Goal: Task Accomplishment & Management: Use online tool/utility

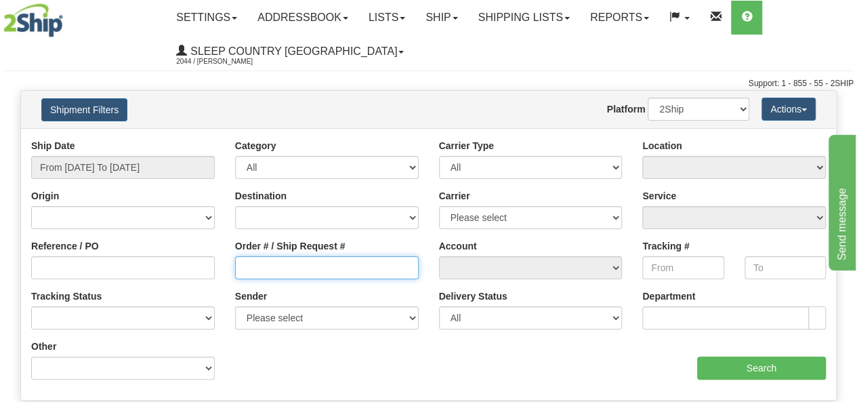
click at [249, 269] on input "Order # / Ship Request #" at bounding box center [327, 267] width 184 height 23
paste input "9000I024116"
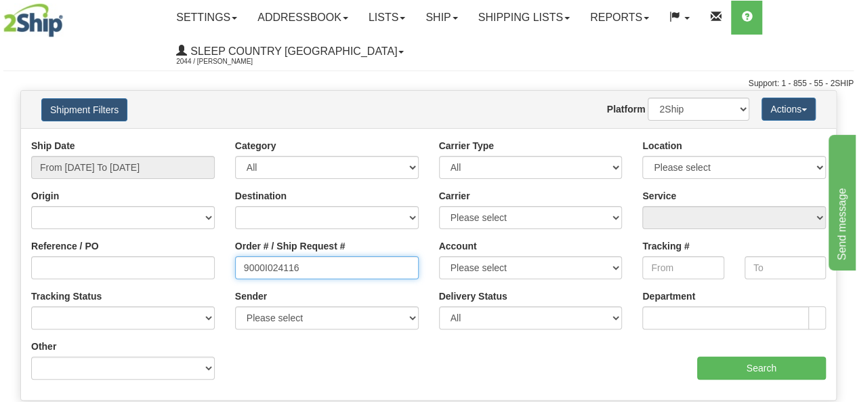
type input "9000I024116"
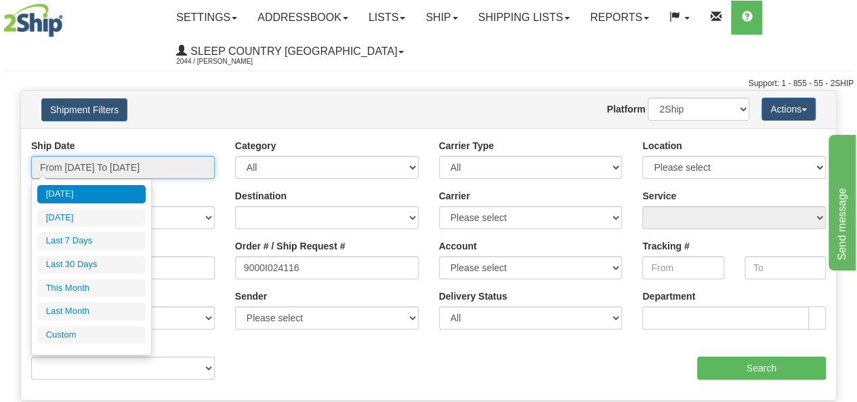
click at [124, 165] on input "From 08/29/2025 To 08/30/2025" at bounding box center [123, 167] width 184 height 23
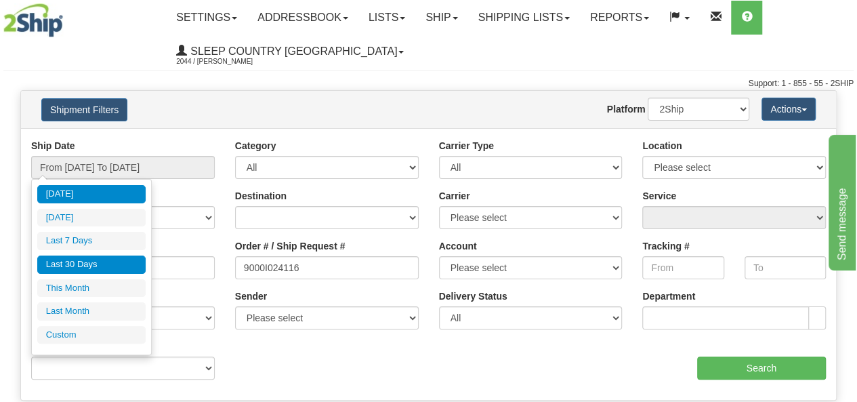
click at [117, 262] on li "Last 30 Days" at bounding box center [91, 265] width 108 height 18
type input "From 08/01/2025 To 08/30/2025"
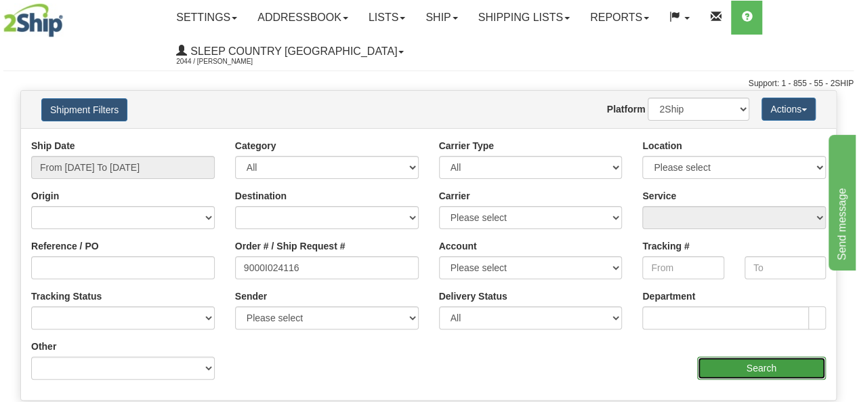
click at [792, 367] on input "Search" at bounding box center [762, 368] width 129 height 23
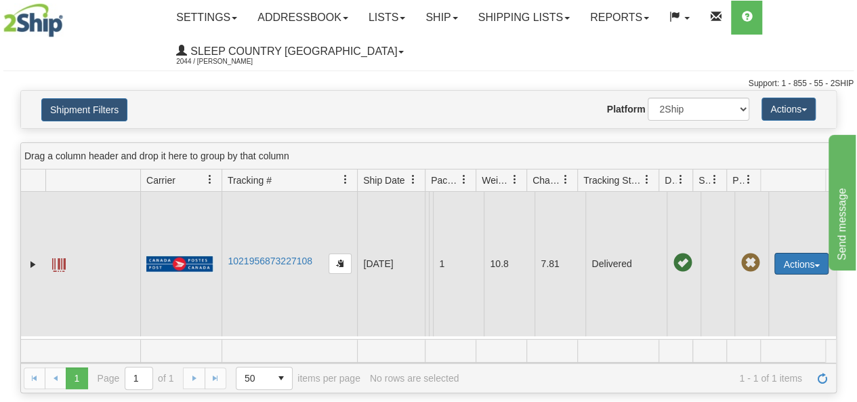
click at [791, 275] on button "Actions" at bounding box center [802, 264] width 54 height 22
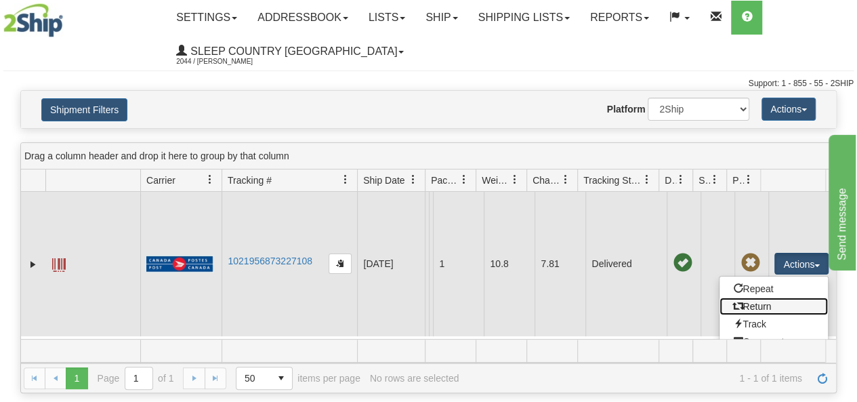
click at [765, 315] on link "Return" at bounding box center [774, 307] width 108 height 18
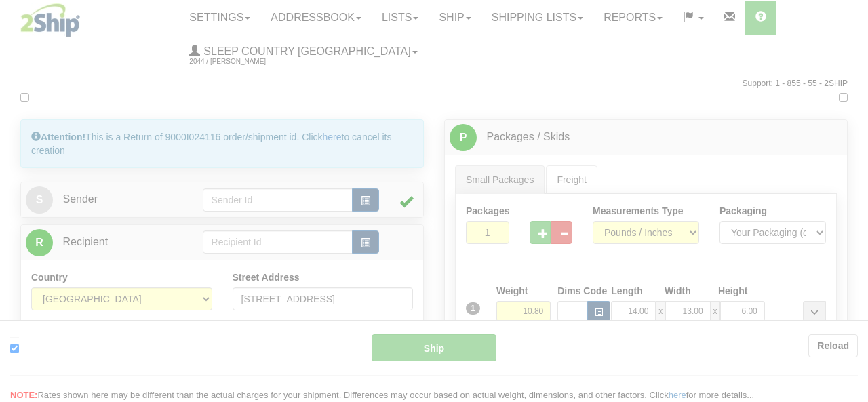
type input "DOM.EP"
type input "08:33"
type input "16:00"
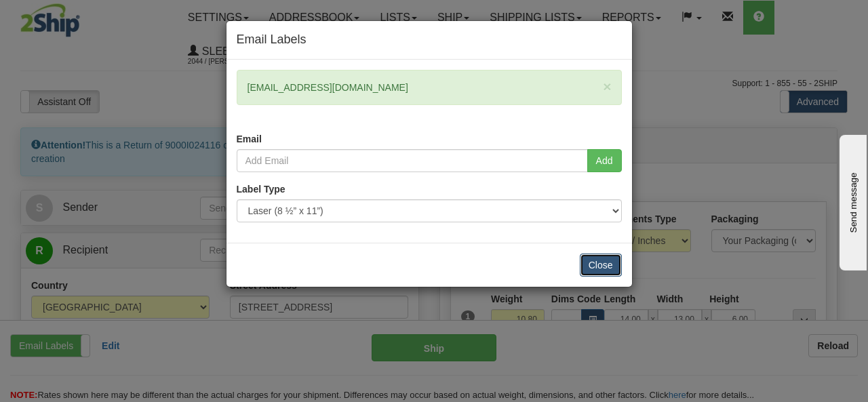
click at [594, 262] on button "Close" at bounding box center [601, 265] width 42 height 23
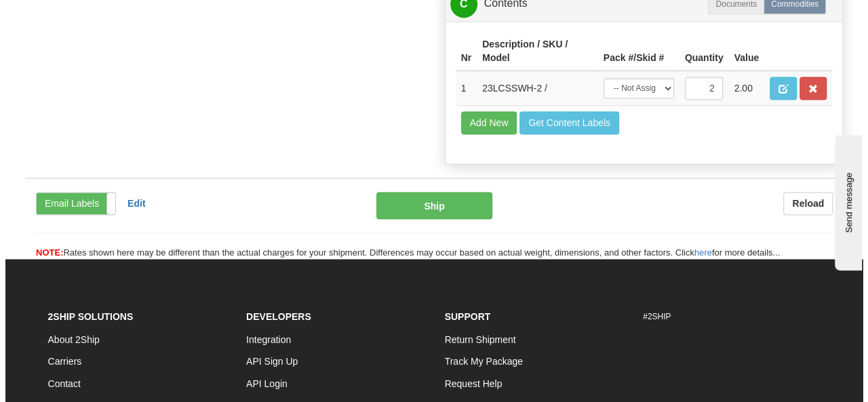
scroll to position [949, 0]
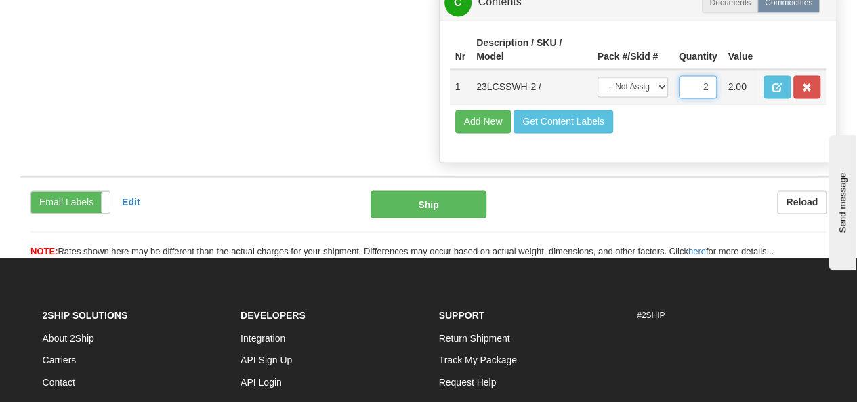
click at [709, 98] on input "2" at bounding box center [698, 86] width 39 height 23
drag, startPoint x: 709, startPoint y: 107, endPoint x: 702, endPoint y: 108, distance: 6.8
click at [702, 98] on input "2" at bounding box center [698, 86] width 39 height 23
type input "1"
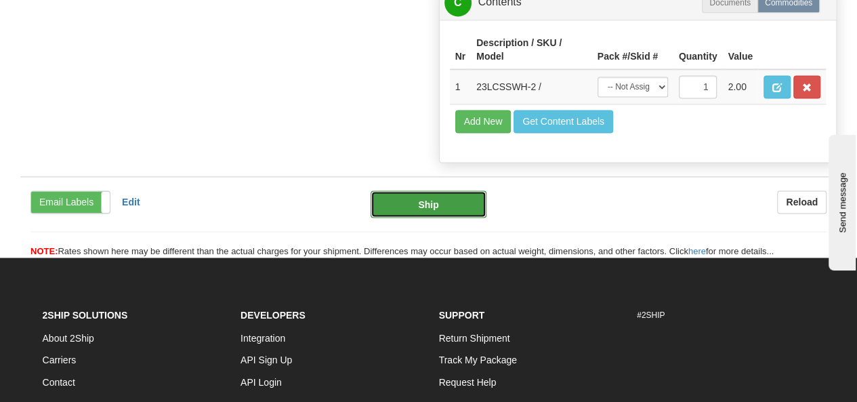
click at [448, 218] on button "Ship" at bounding box center [429, 203] width 116 height 27
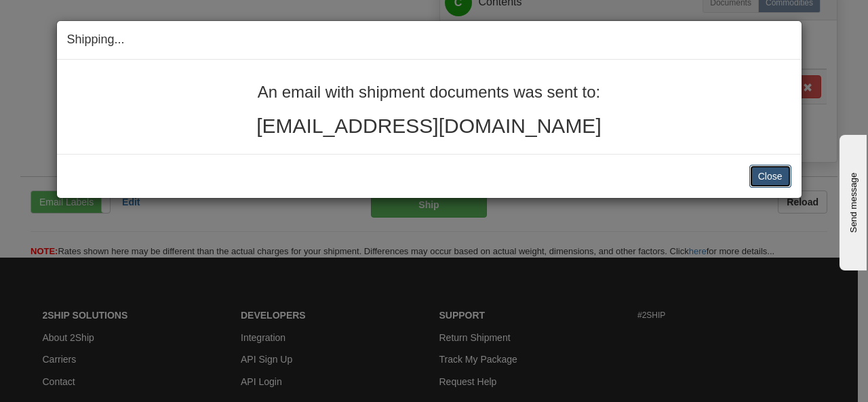
click at [765, 176] on button "Close" at bounding box center [770, 176] width 42 height 23
click at [771, 176] on button "Close" at bounding box center [770, 176] width 42 height 23
